Goal: Transaction & Acquisition: Purchase product/service

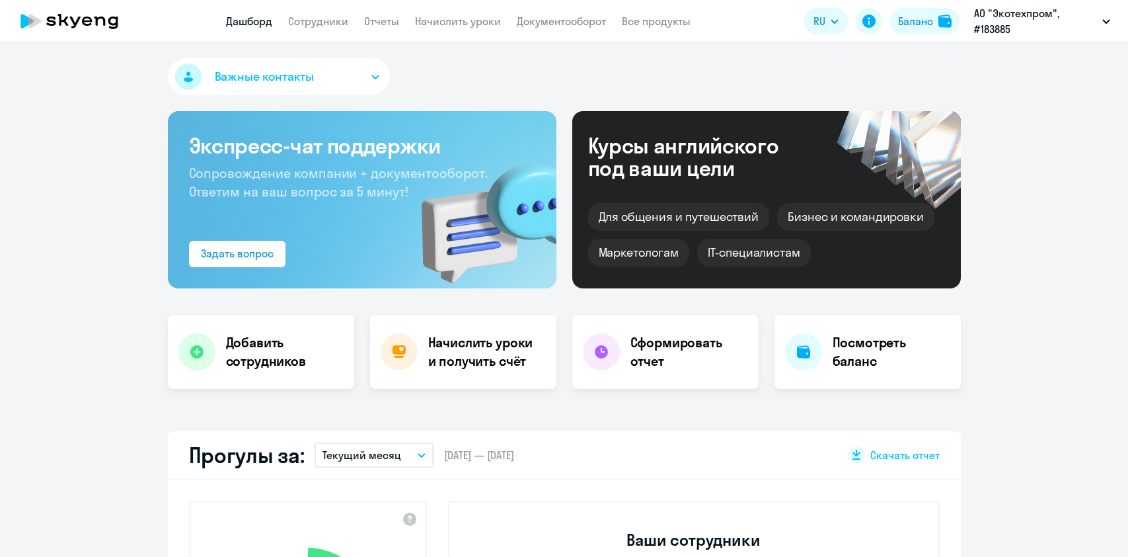
select select "30"
click at [578, 20] on link "Документооборот" at bounding box center [561, 21] width 89 height 13
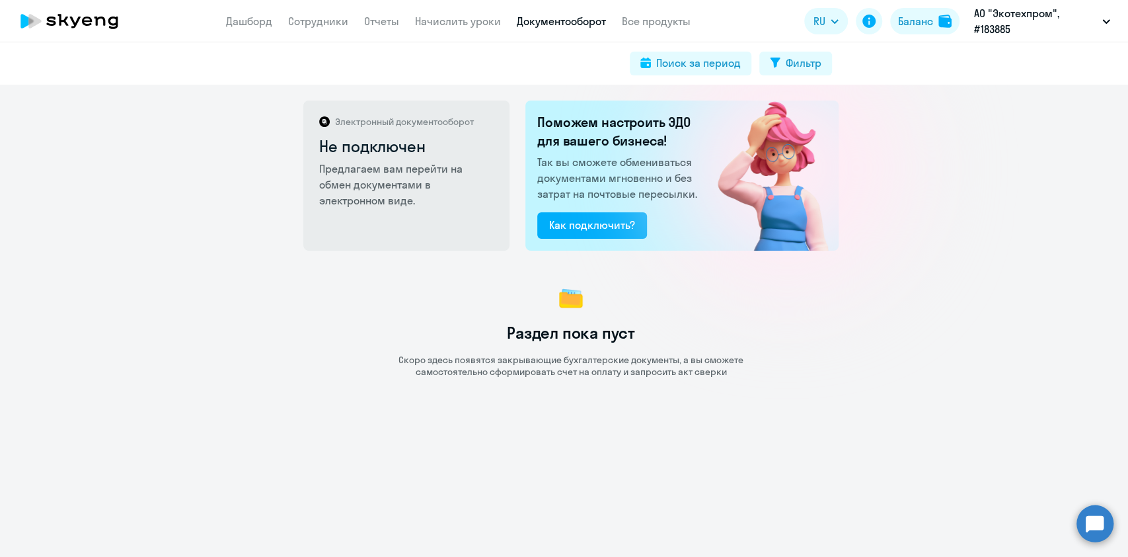
click at [464, 28] on app-menu-item-link "Начислить уроки" at bounding box center [458, 21] width 86 height 17
click at [468, 16] on link "Начислить уроки" at bounding box center [458, 21] width 86 height 13
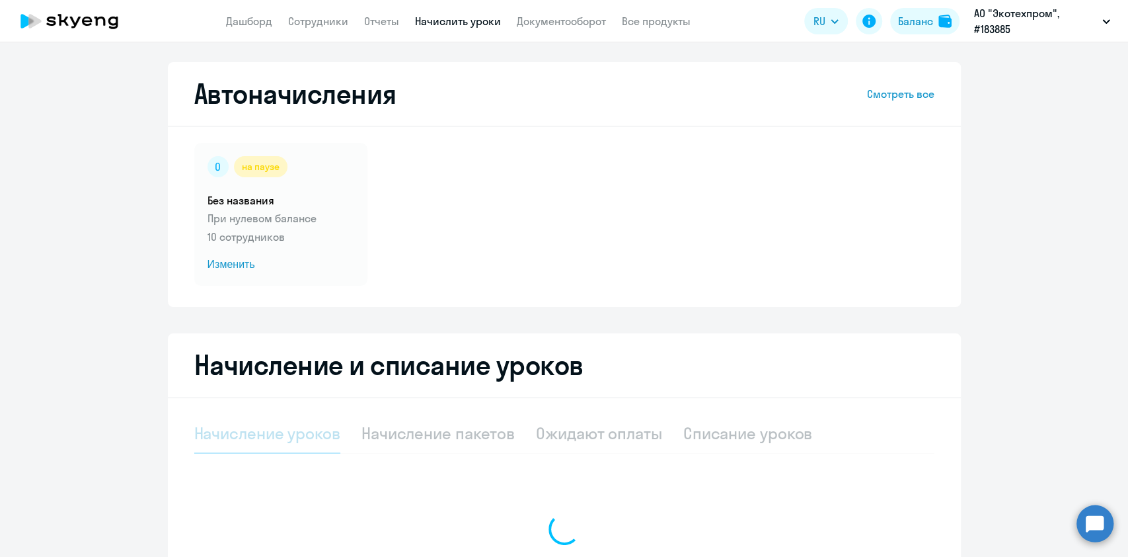
select select "10"
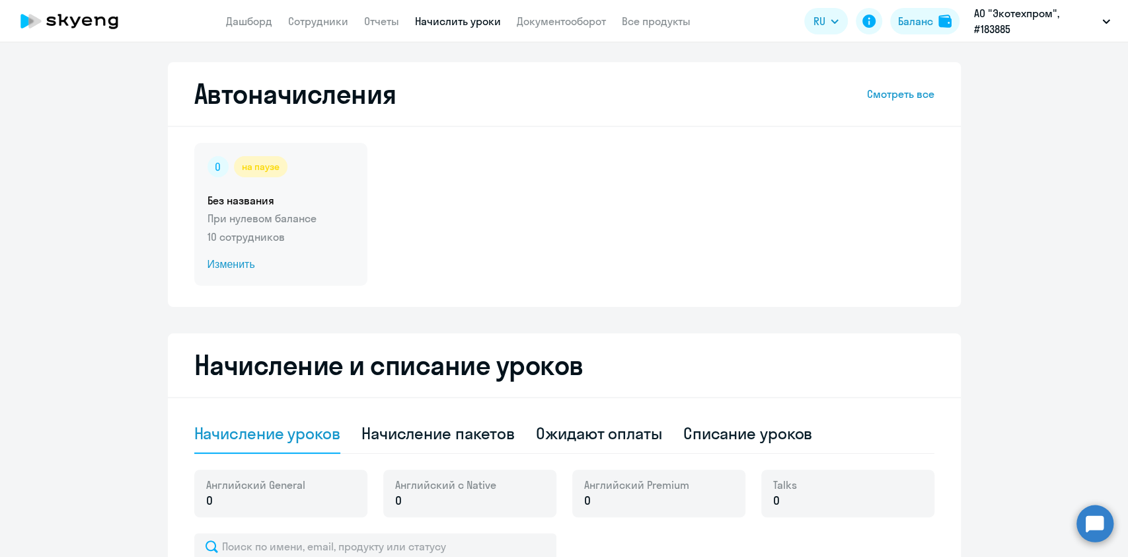
click at [238, 270] on span "Изменить" at bounding box center [281, 264] width 147 height 16
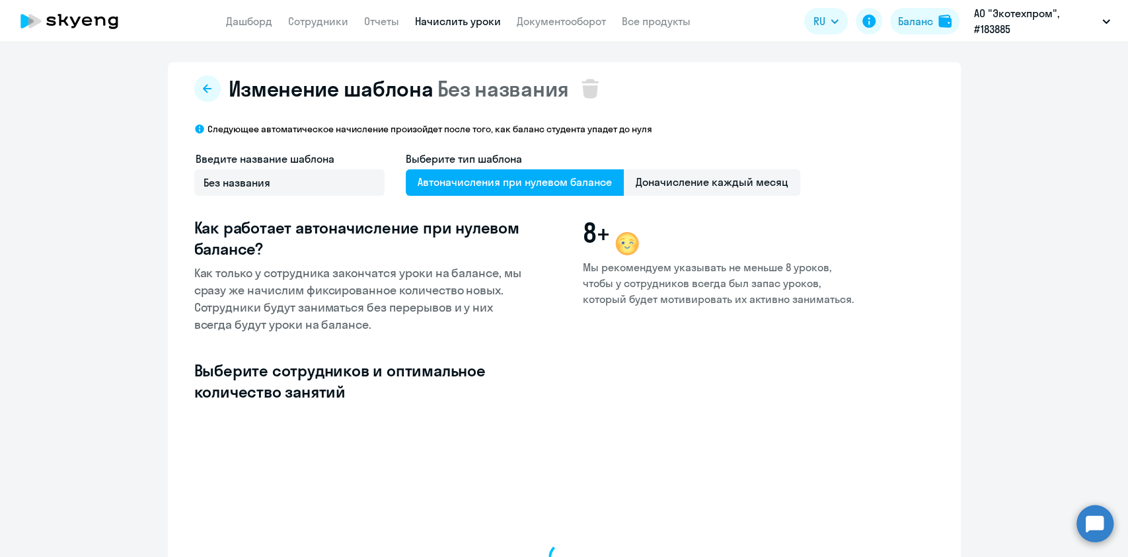
select select "10"
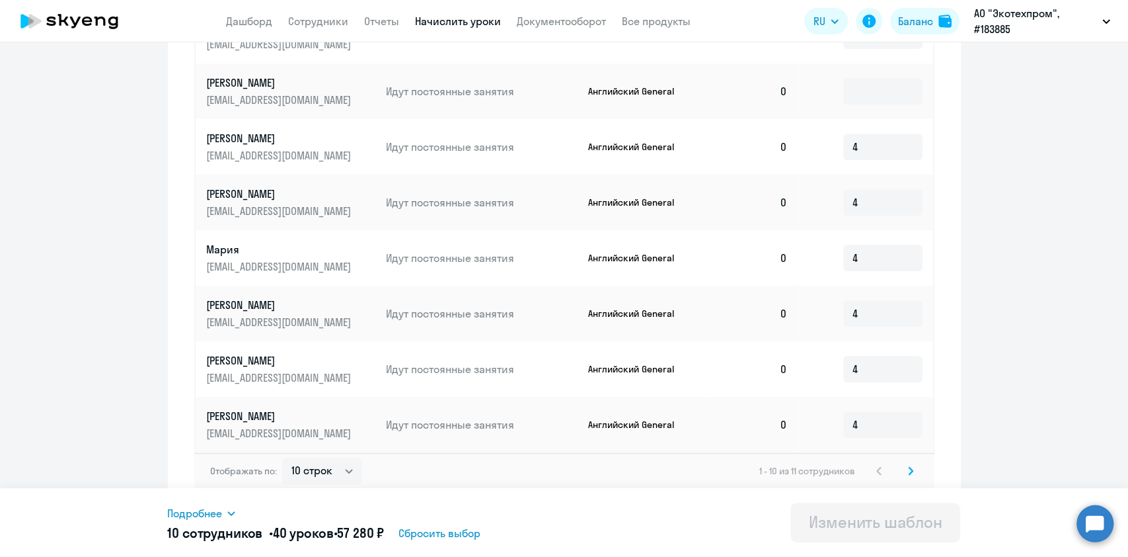
scroll to position [607, 0]
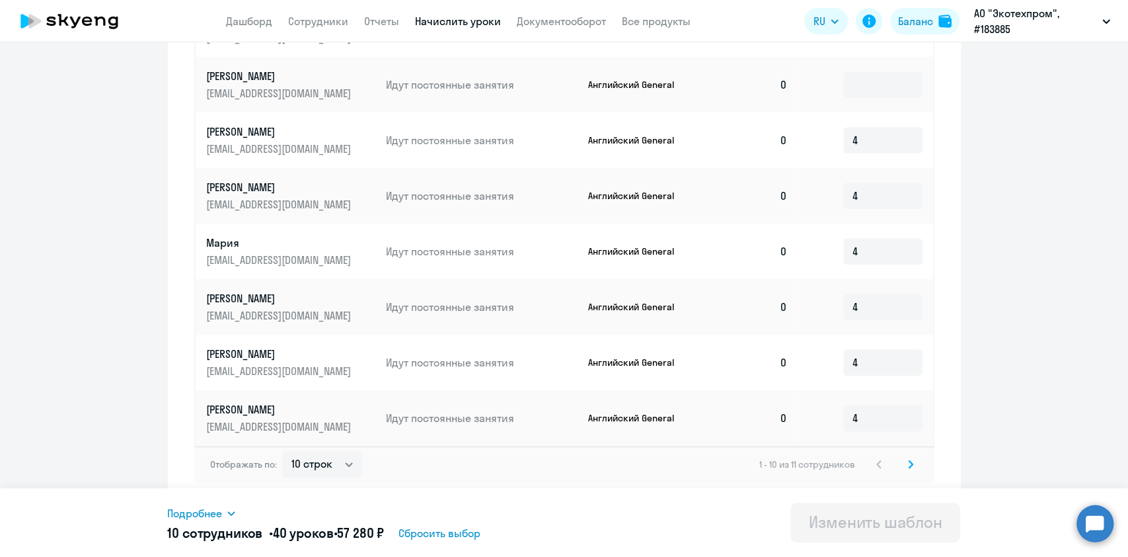
click at [909, 465] on icon at bounding box center [911, 463] width 4 height 7
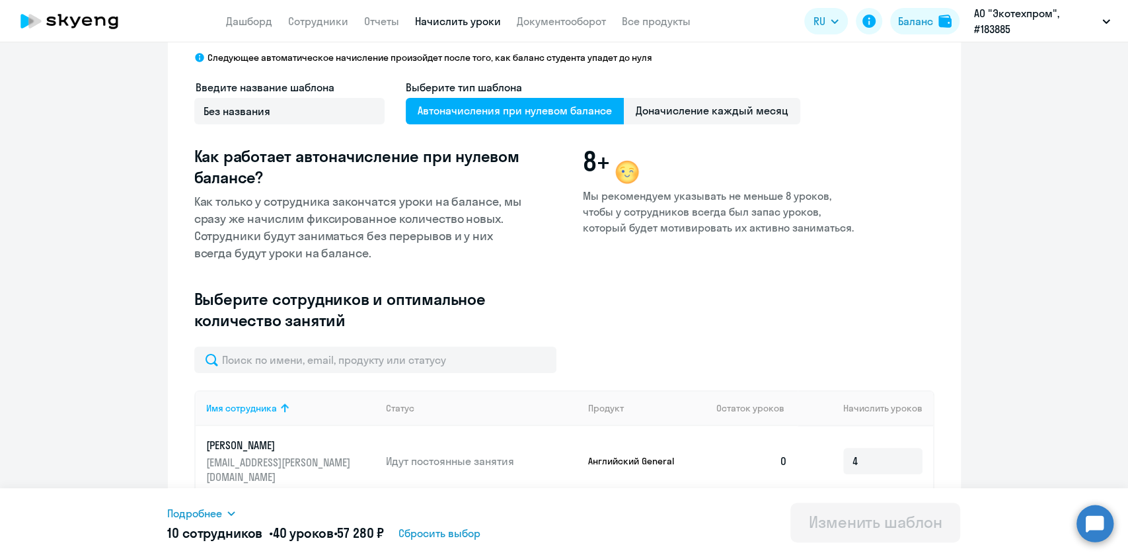
scroll to position [0, 0]
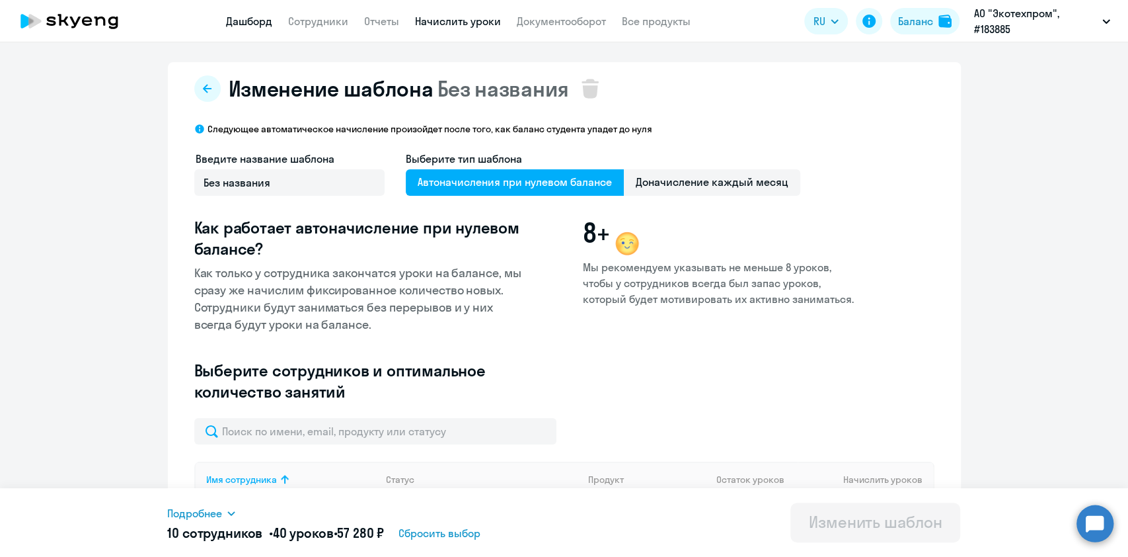
click at [249, 26] on link "Дашборд" at bounding box center [249, 21] width 46 height 13
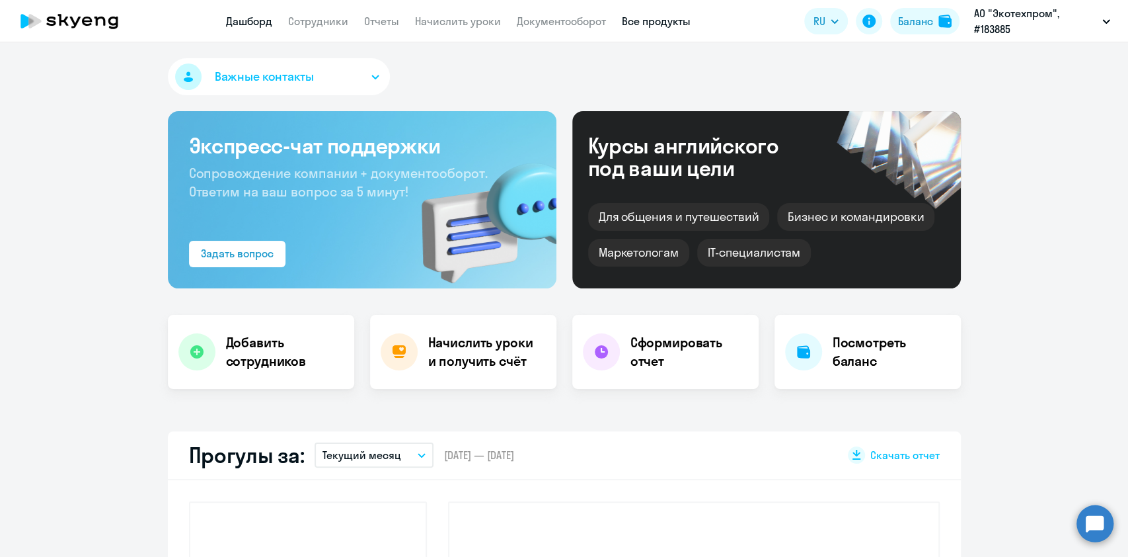
select select "30"
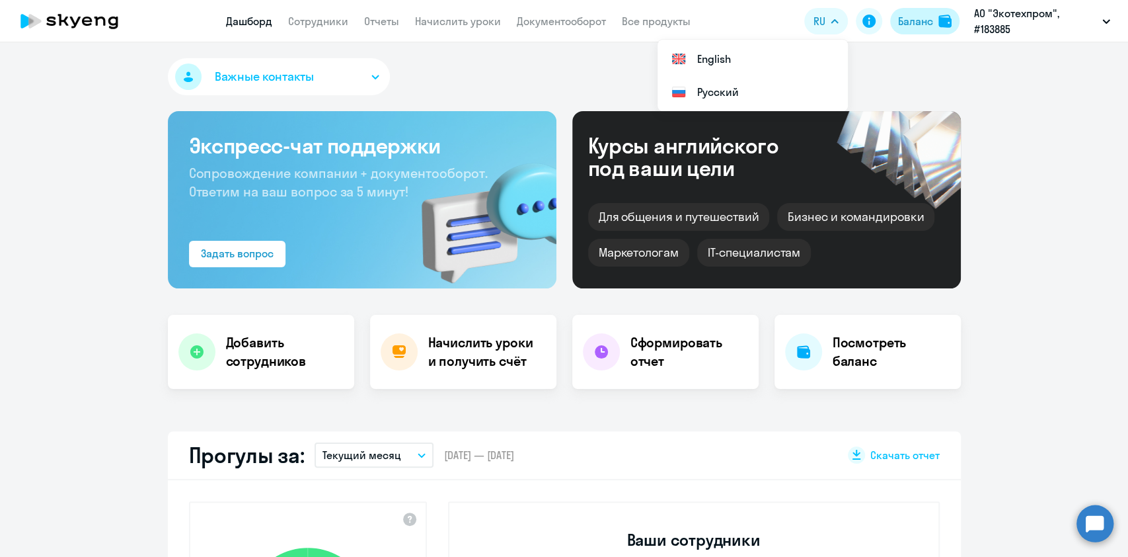
click at [909, 24] on div "Баланс" at bounding box center [915, 21] width 35 height 16
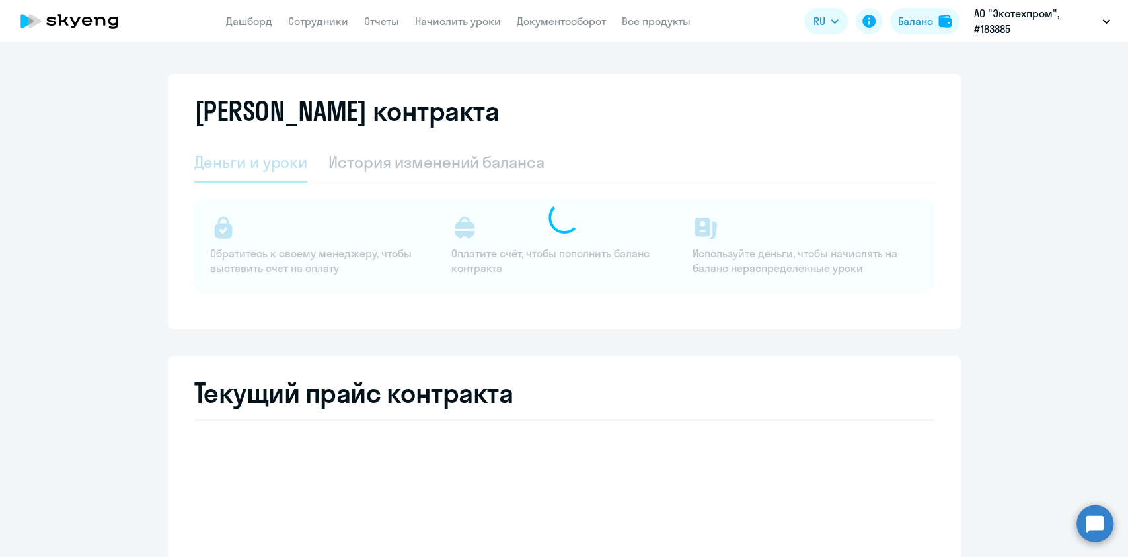
select select "english_adult_not_native_speaker"
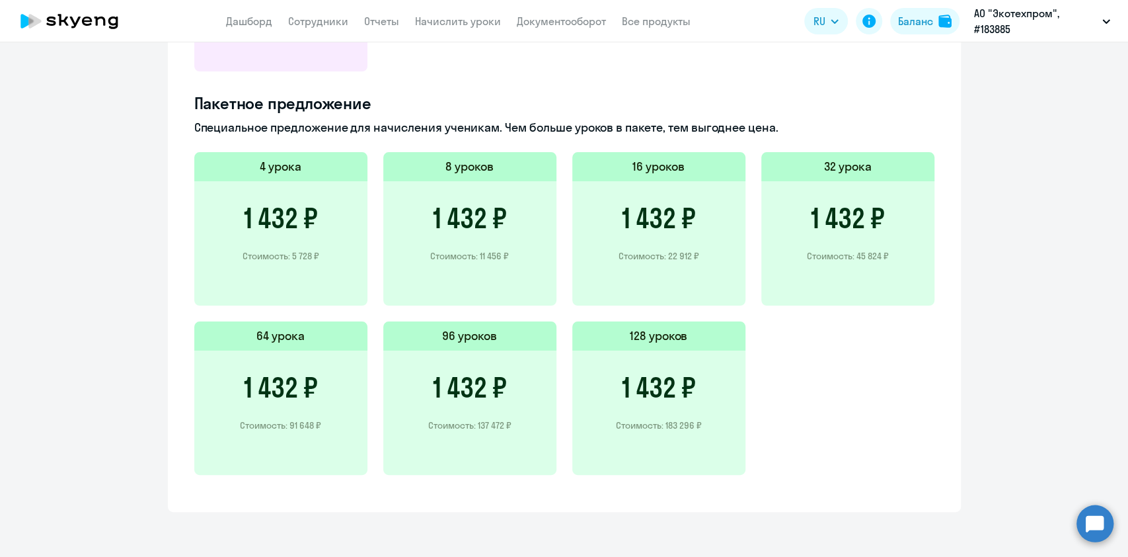
scroll to position [514, 0]
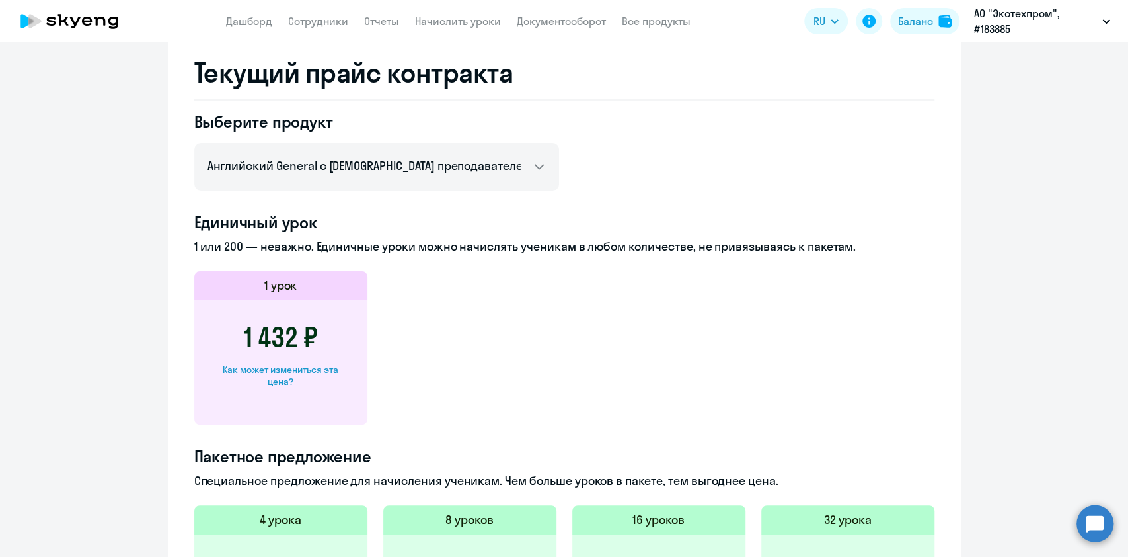
click at [315, 9] on app-header "Дашборд Сотрудники Отчеты Начислить уроки Документооборот Все продукты Дашборд …" at bounding box center [564, 21] width 1128 height 42
drag, startPoint x: 307, startPoint y: 15, endPoint x: 311, endPoint y: 24, distance: 10.9
click at [307, 18] on app-menu-item-link "Сотрудники" at bounding box center [318, 21] width 60 height 17
click at [311, 24] on link "Сотрудники" at bounding box center [318, 21] width 60 height 13
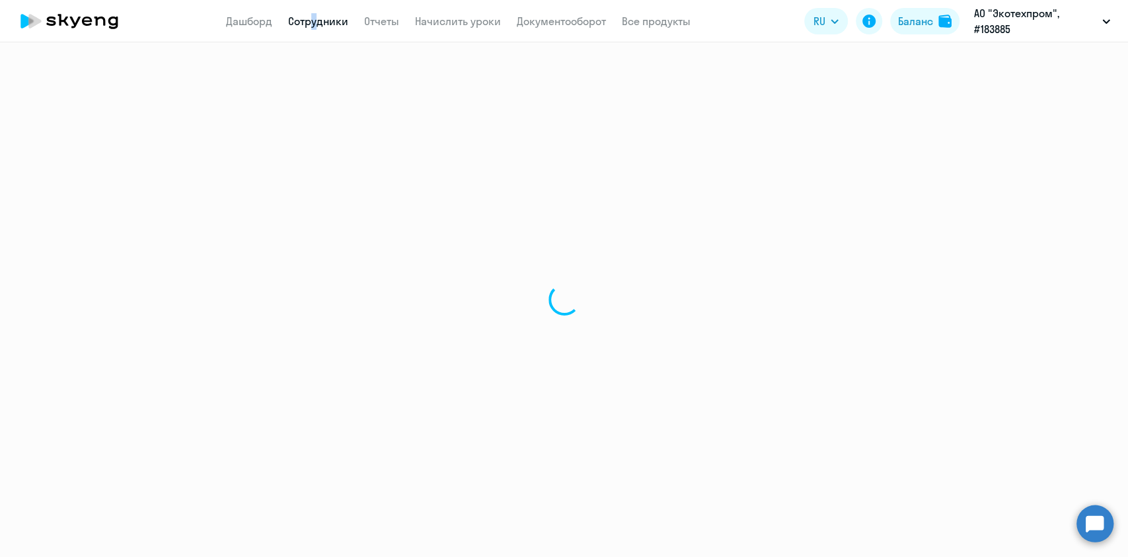
select select "30"
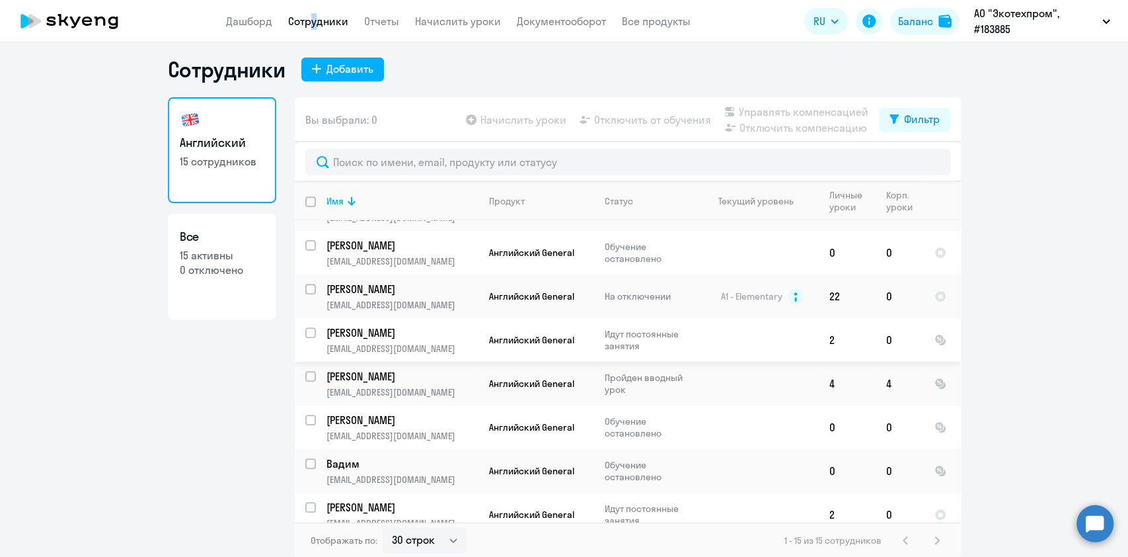
scroll to position [8, 0]
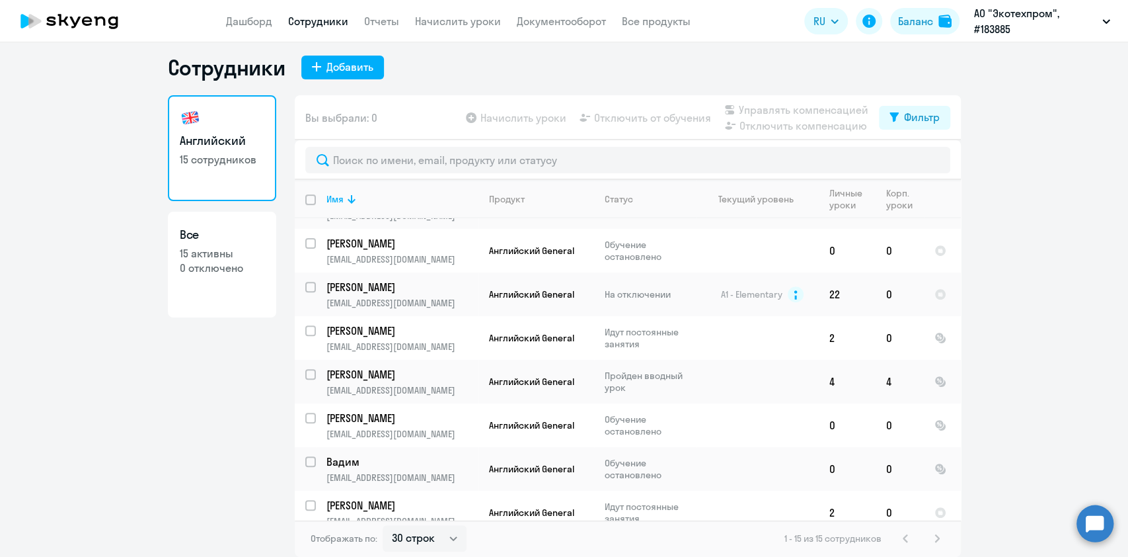
click at [224, 394] on div "Английский 15 сотрудников Все 15 активны 0 отключено" at bounding box center [222, 321] width 108 height 453
click at [423, 447] on tr "[PERSON_NAME] [EMAIL_ADDRESS][DOMAIN_NAME] [DEMOGRAPHIC_DATA] General Обучение …" at bounding box center [628, 469] width 666 height 44
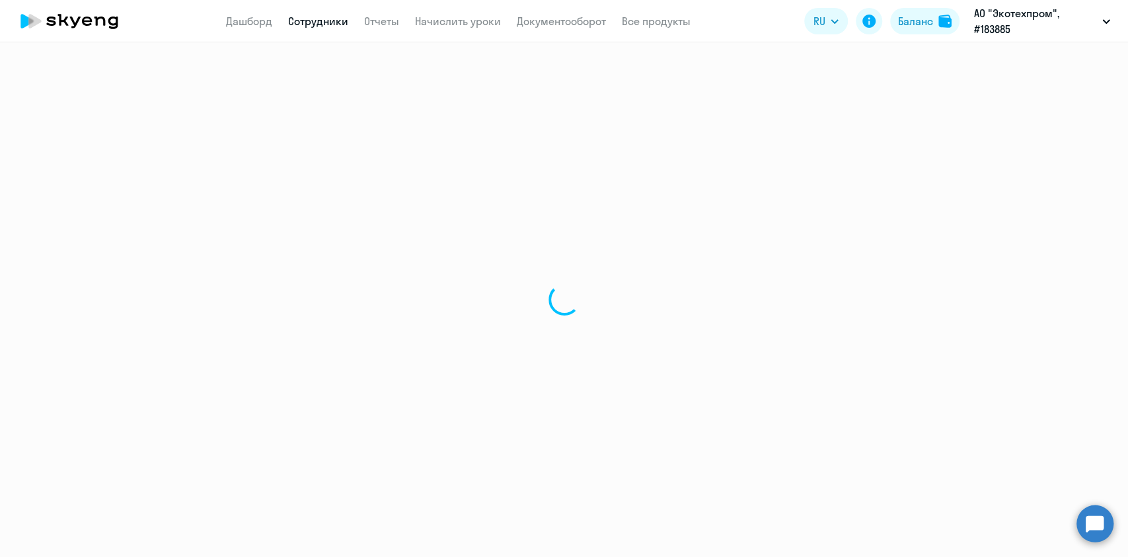
select select "english"
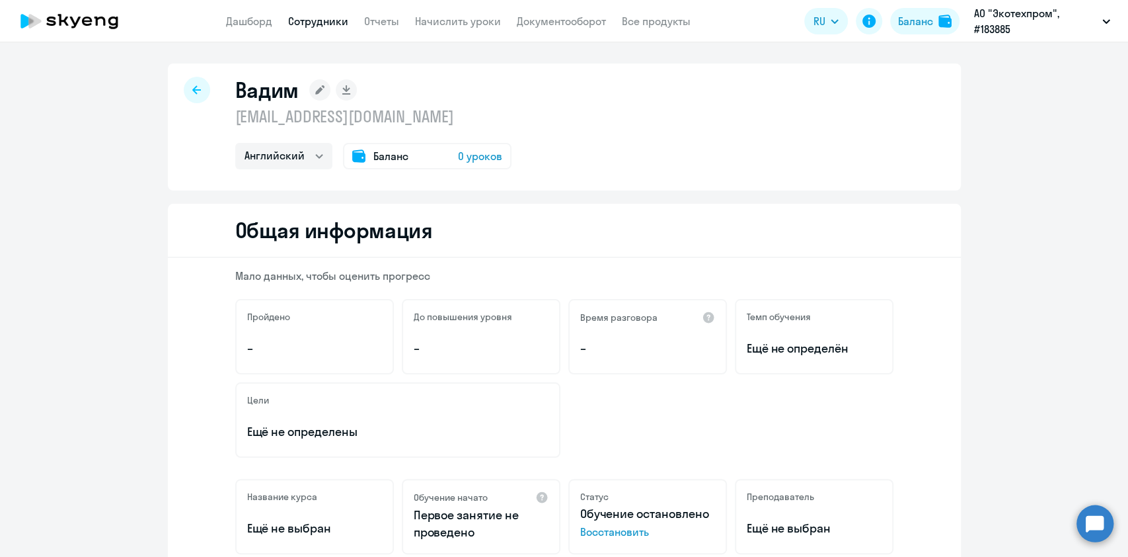
click at [194, 231] on div "Общая информация" at bounding box center [564, 231] width 793 height 54
click at [186, 95] on div at bounding box center [197, 90] width 26 height 26
select select "30"
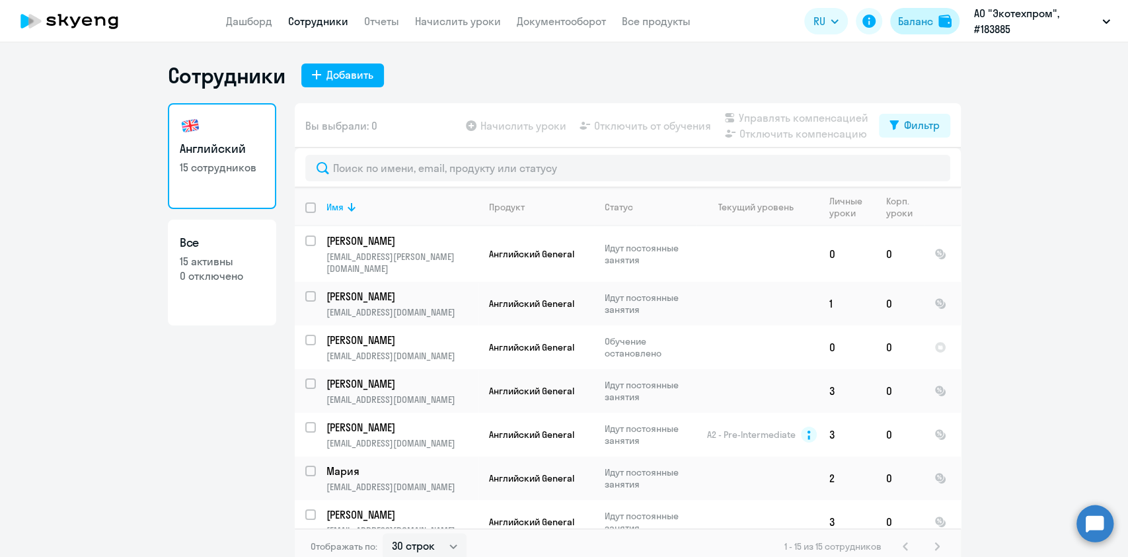
click at [899, 15] on div "Баланс" at bounding box center [915, 21] width 35 height 16
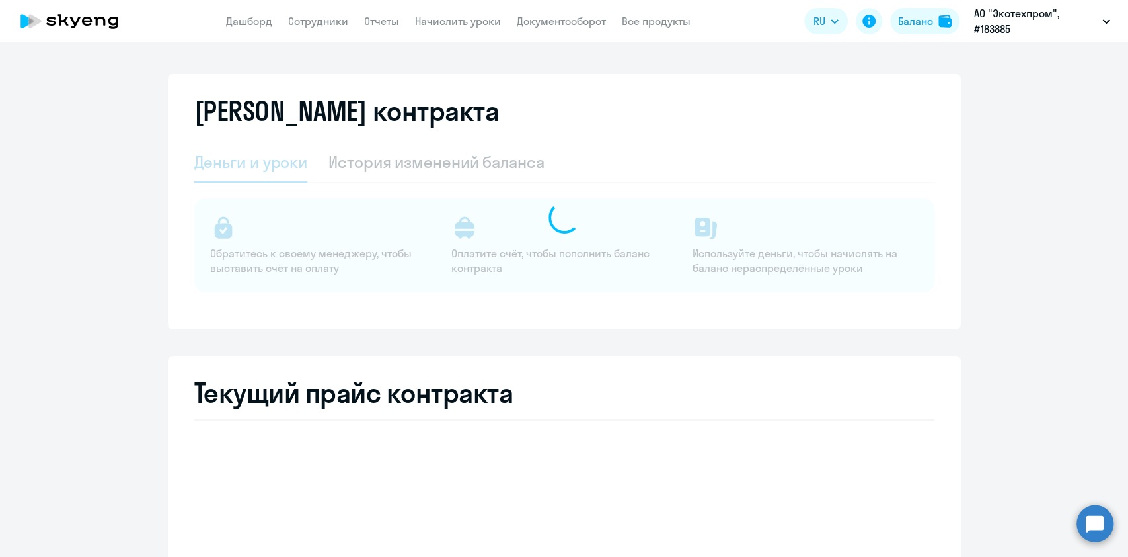
select select "english_adult_not_native_speaker"
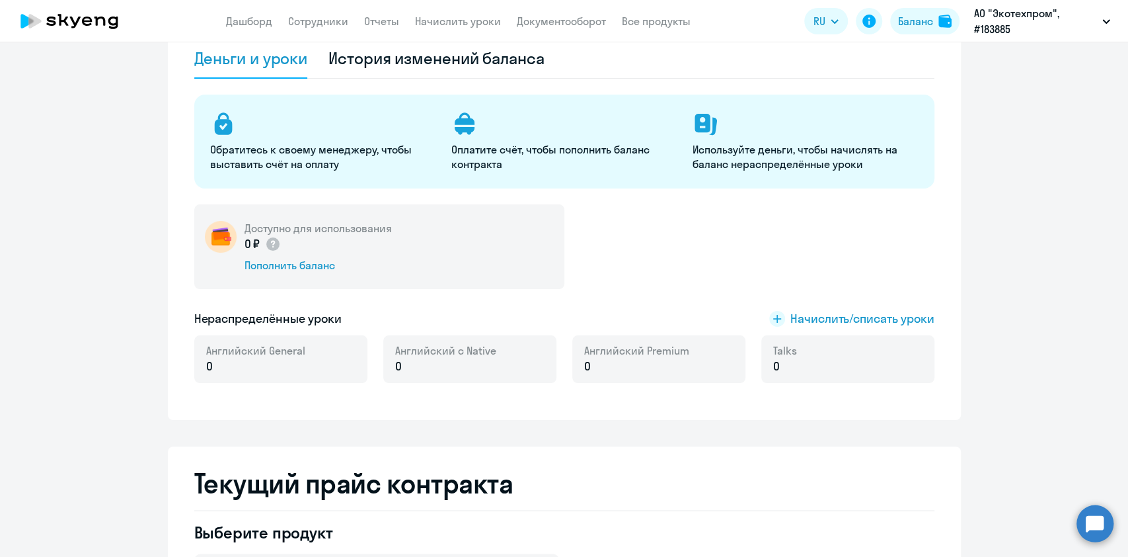
scroll to position [176, 0]
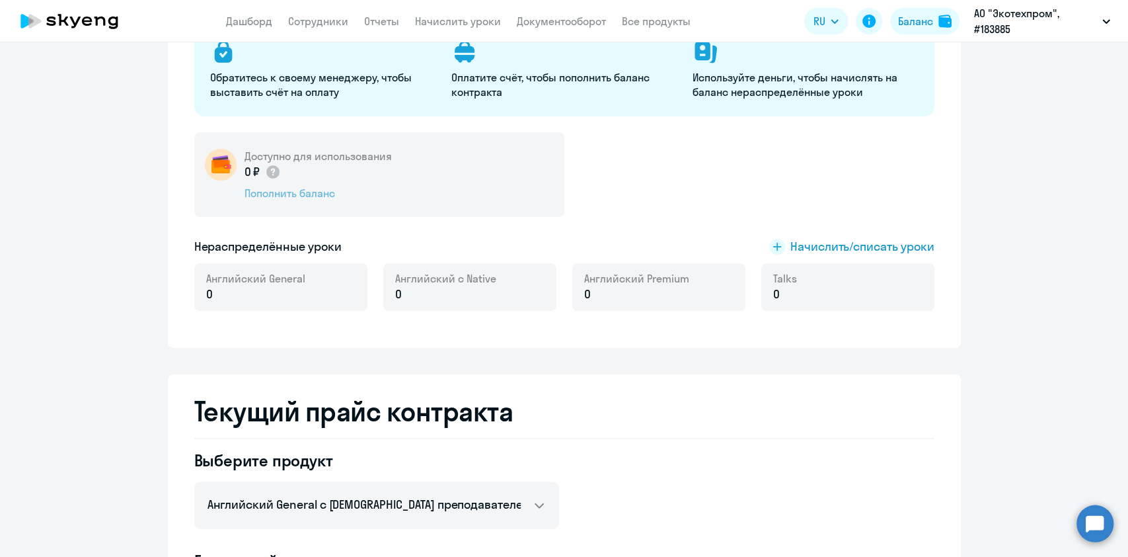
click at [305, 186] on div "Пополнить баланс" at bounding box center [318, 193] width 147 height 15
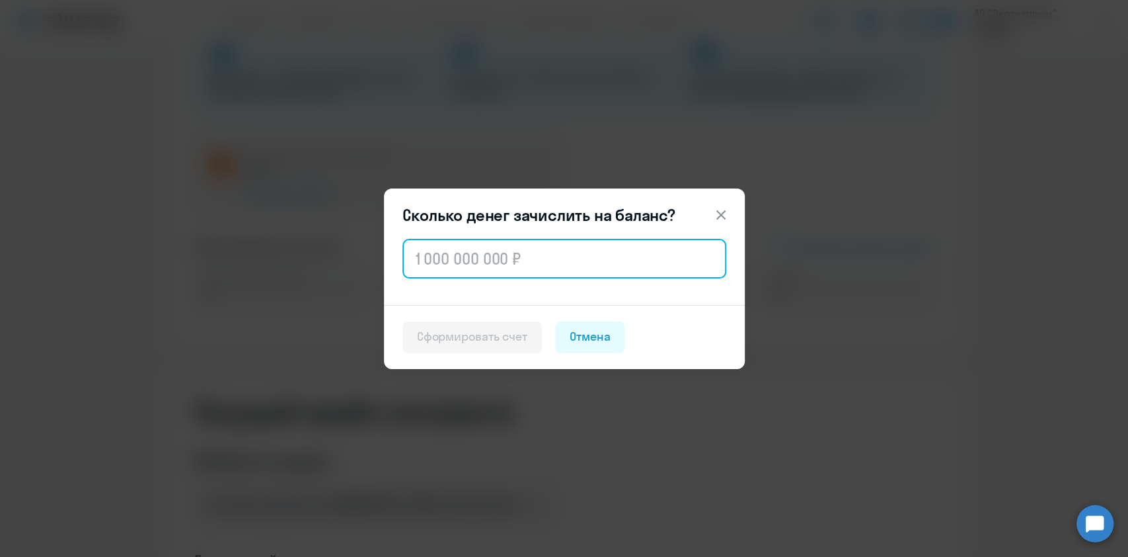
click at [492, 247] on input "text" at bounding box center [565, 259] width 324 height 40
paste input "85 920"
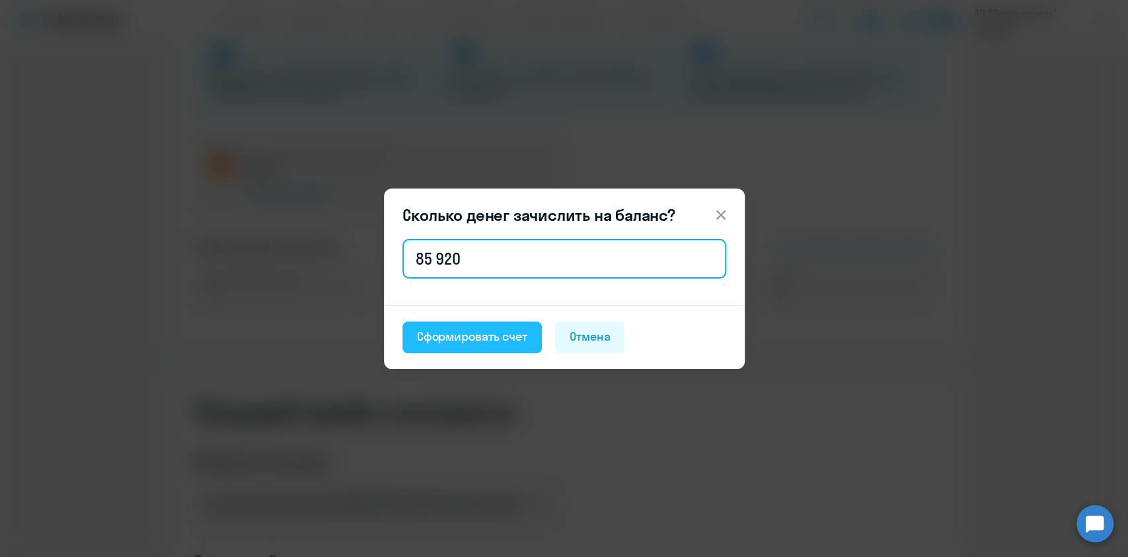
type input "85 920"
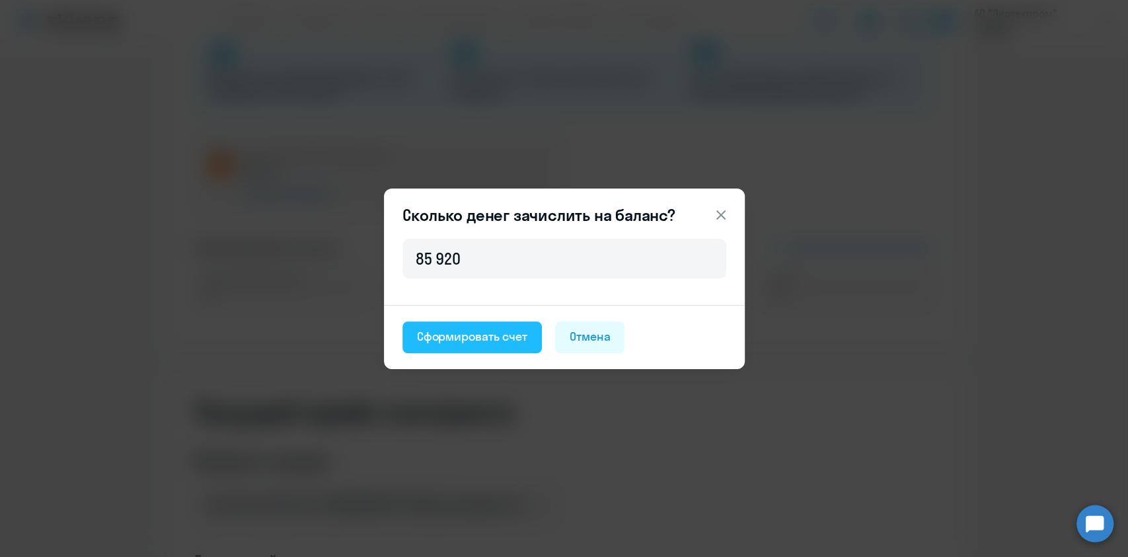
click at [488, 340] on div "Сформировать счет" at bounding box center [472, 336] width 110 height 17
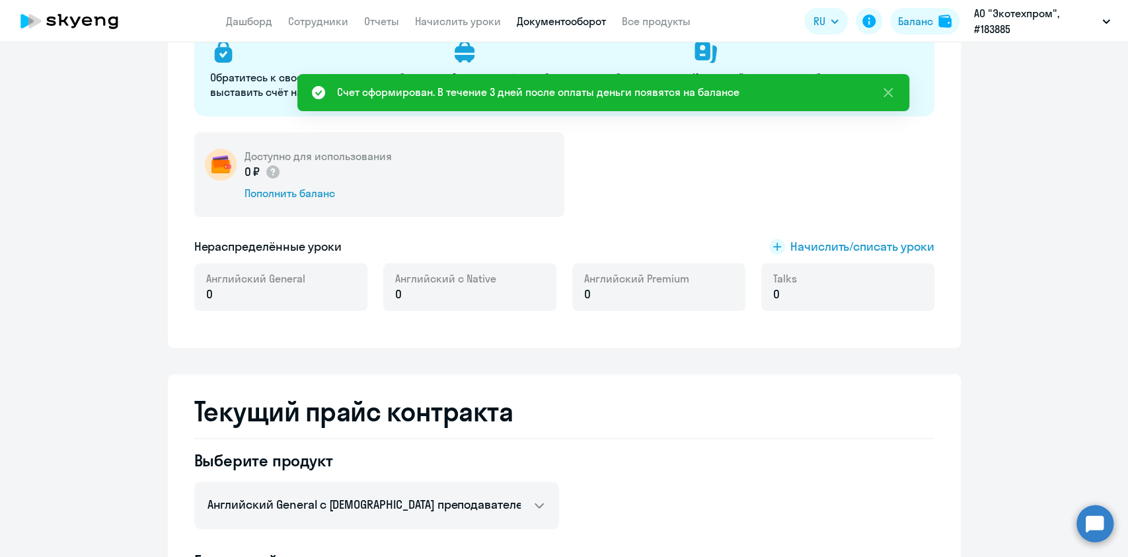
click at [576, 19] on link "Документооборот" at bounding box center [561, 21] width 89 height 13
